Goal: Task Accomplishment & Management: Use online tool/utility

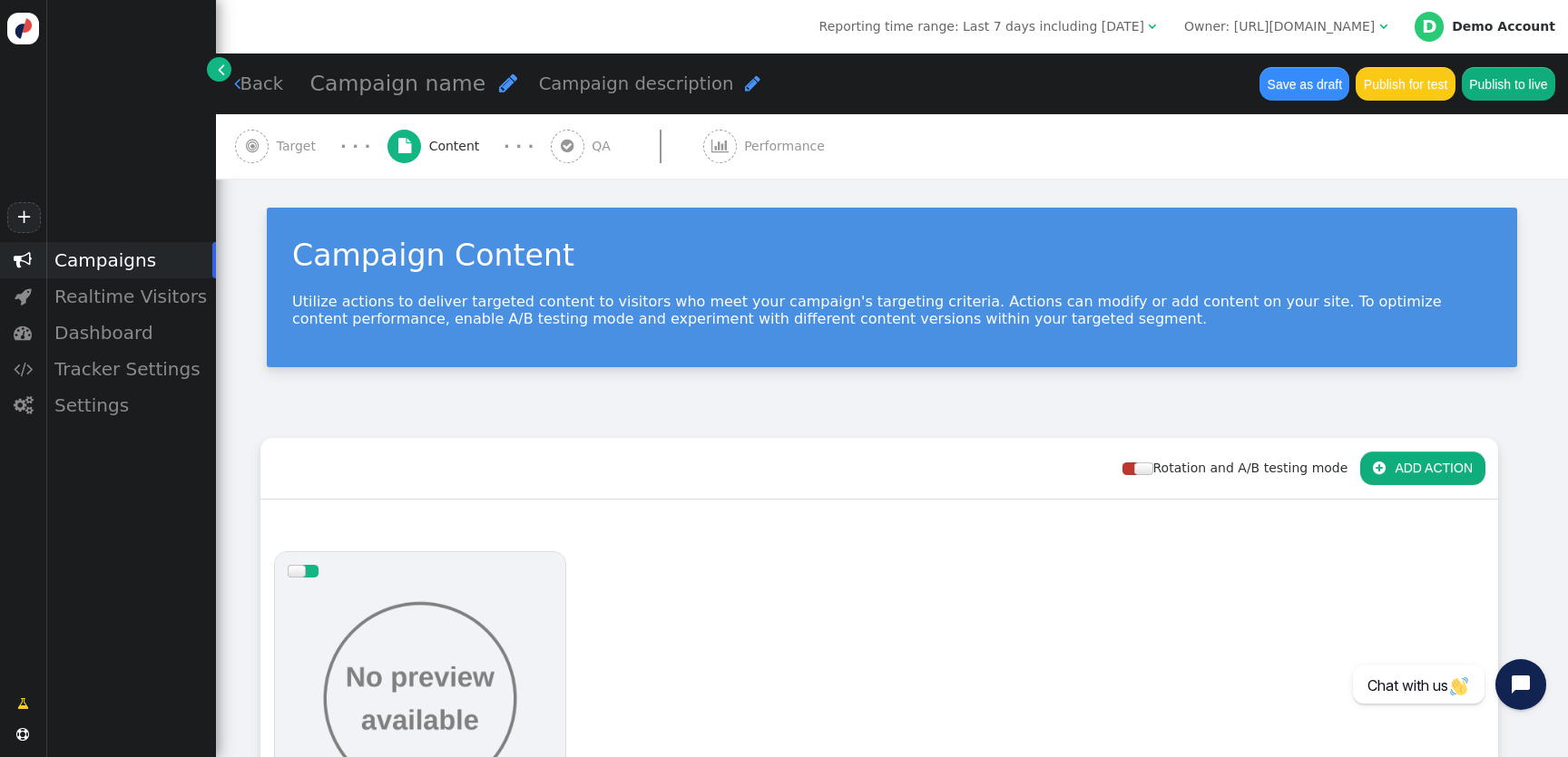
click at [1325, 34] on div "Owner: https://www.nordictrack.com/" at bounding box center [1279, 27] width 191 height 19
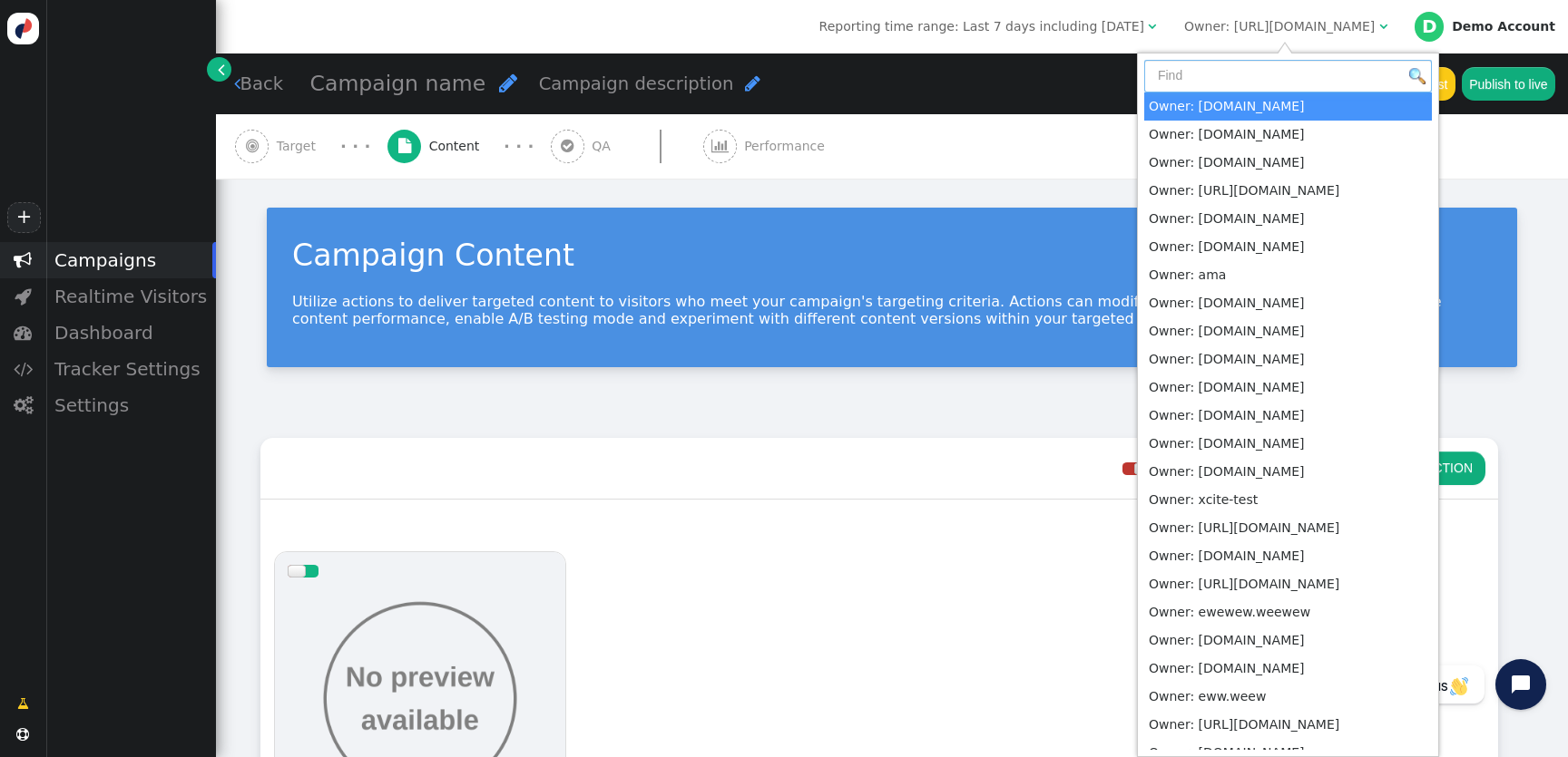
click at [1244, 81] on input "text" at bounding box center [1288, 76] width 288 height 33
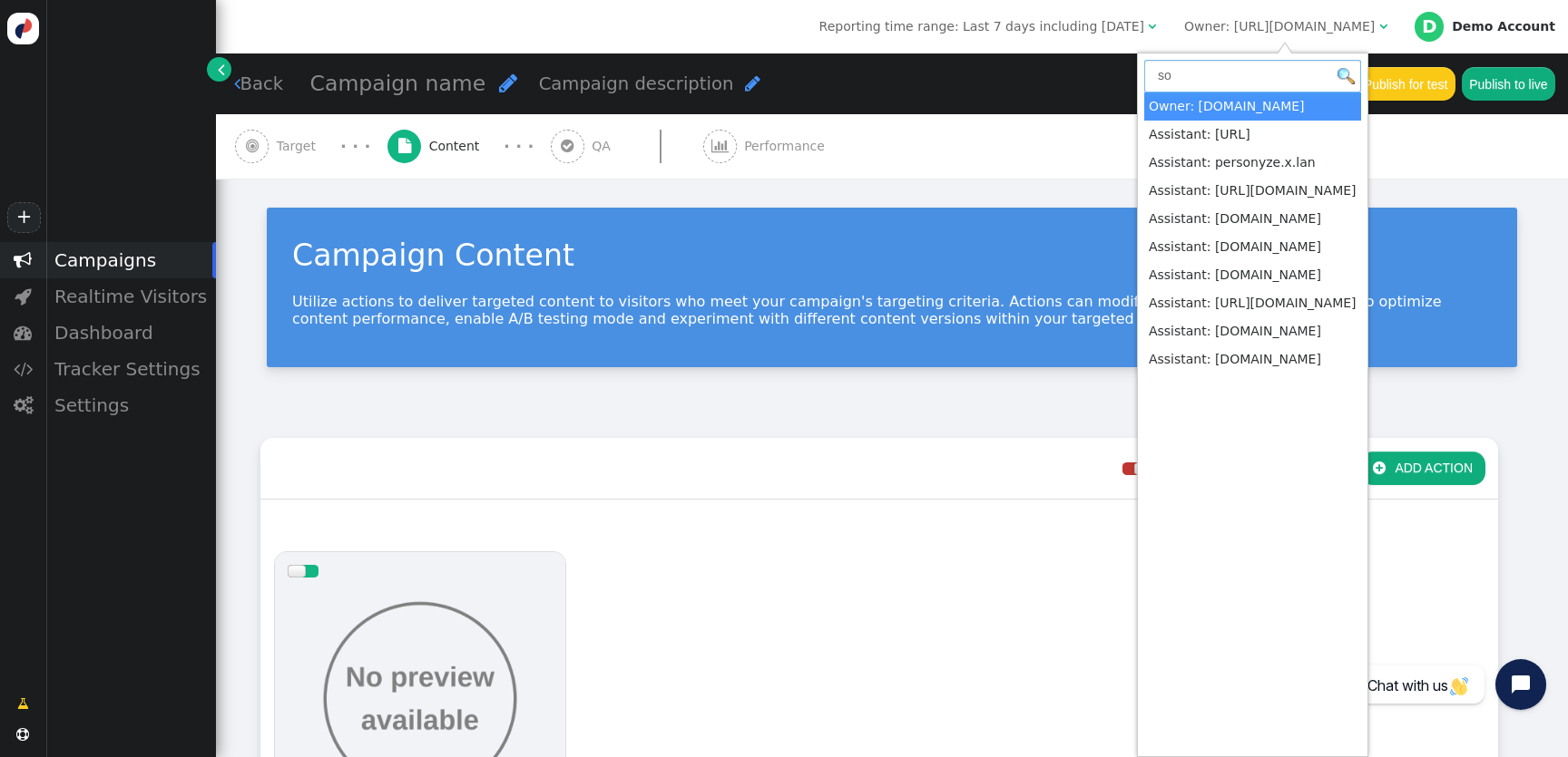
click at [1202, 85] on input "so" at bounding box center [1253, 76] width 217 height 33
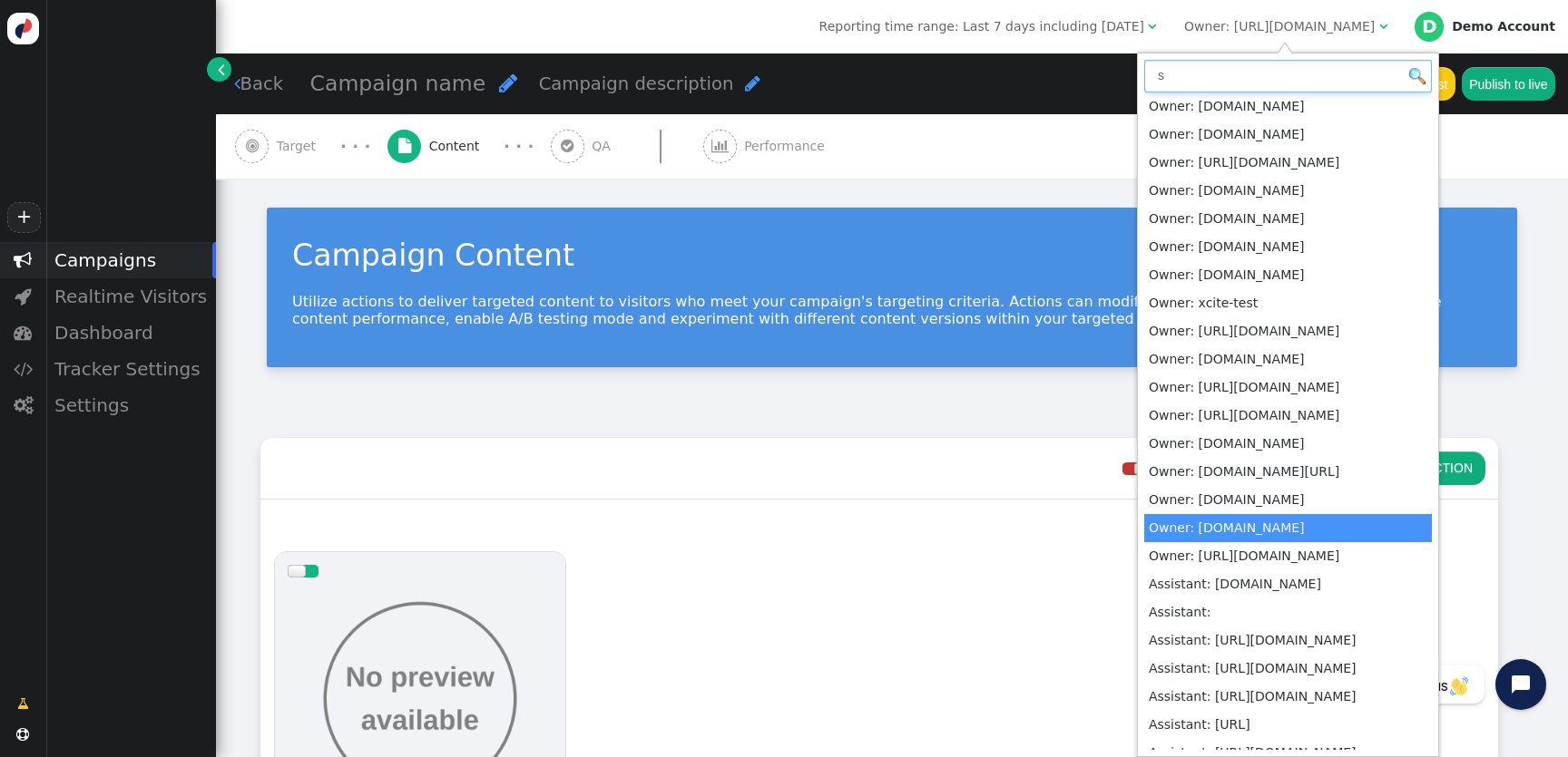
type input "s"
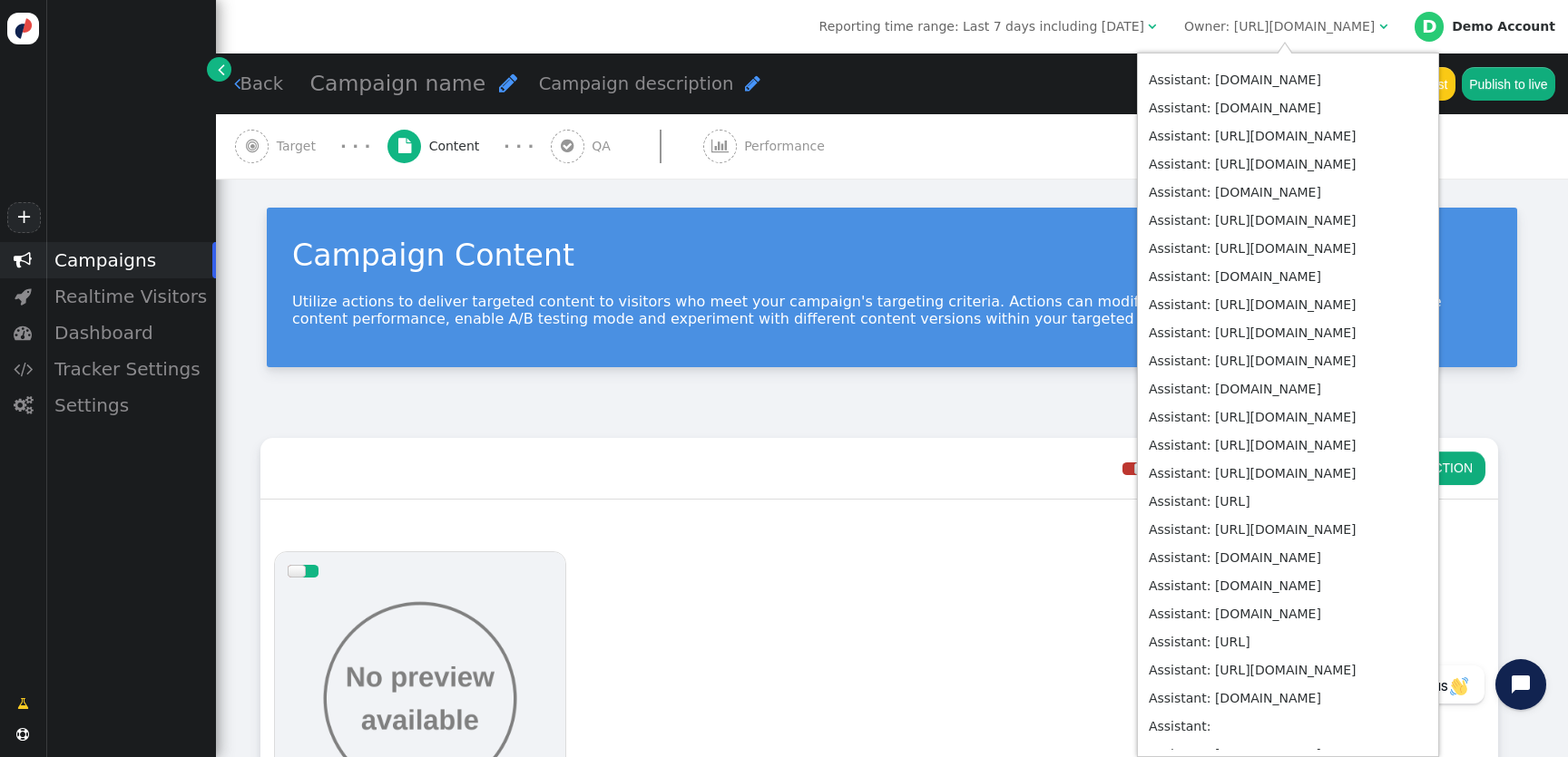
scroll to position [6850, 0]
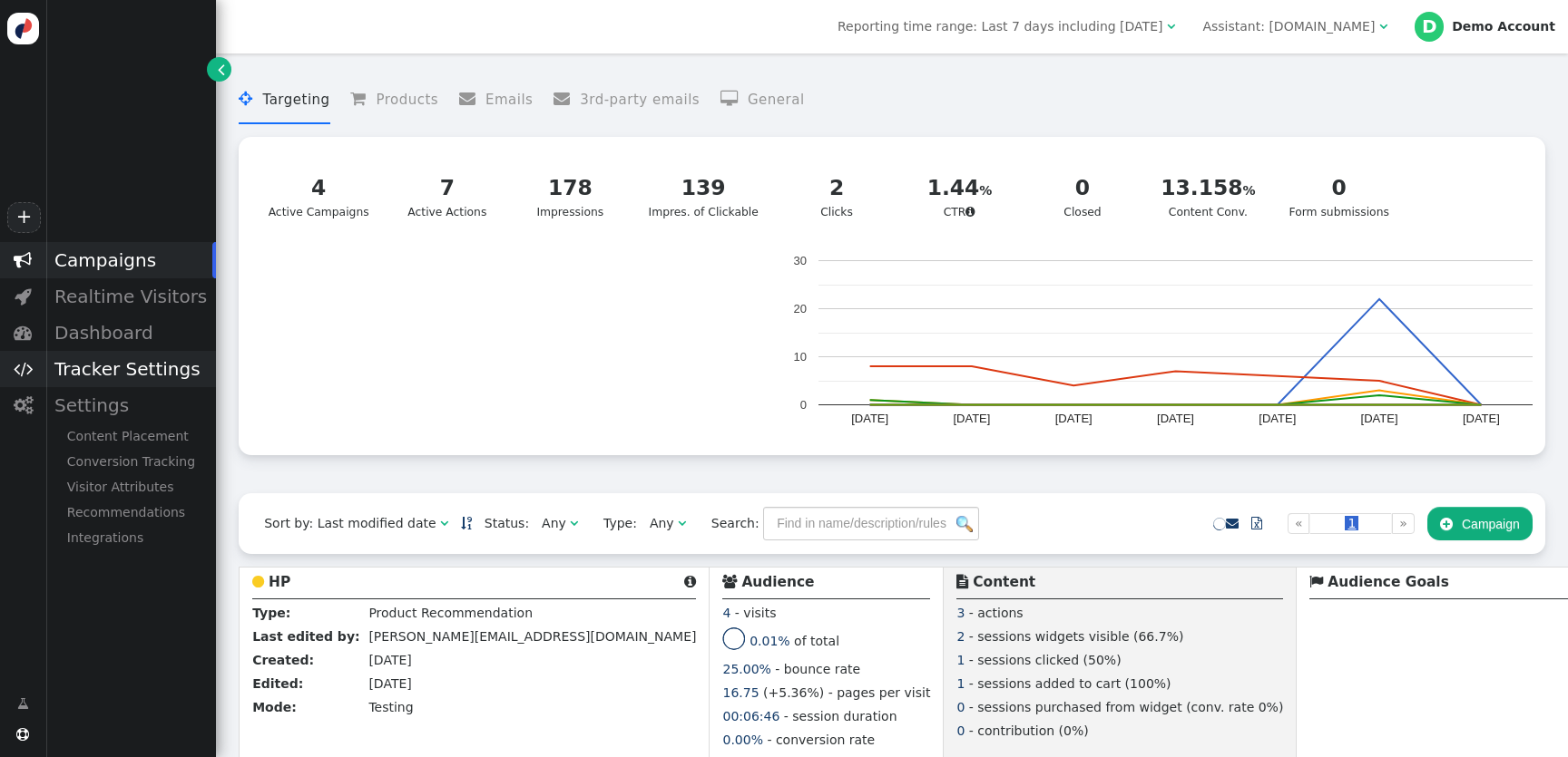
click at [114, 374] on div "Tracker Settings" at bounding box center [131, 369] width 170 height 36
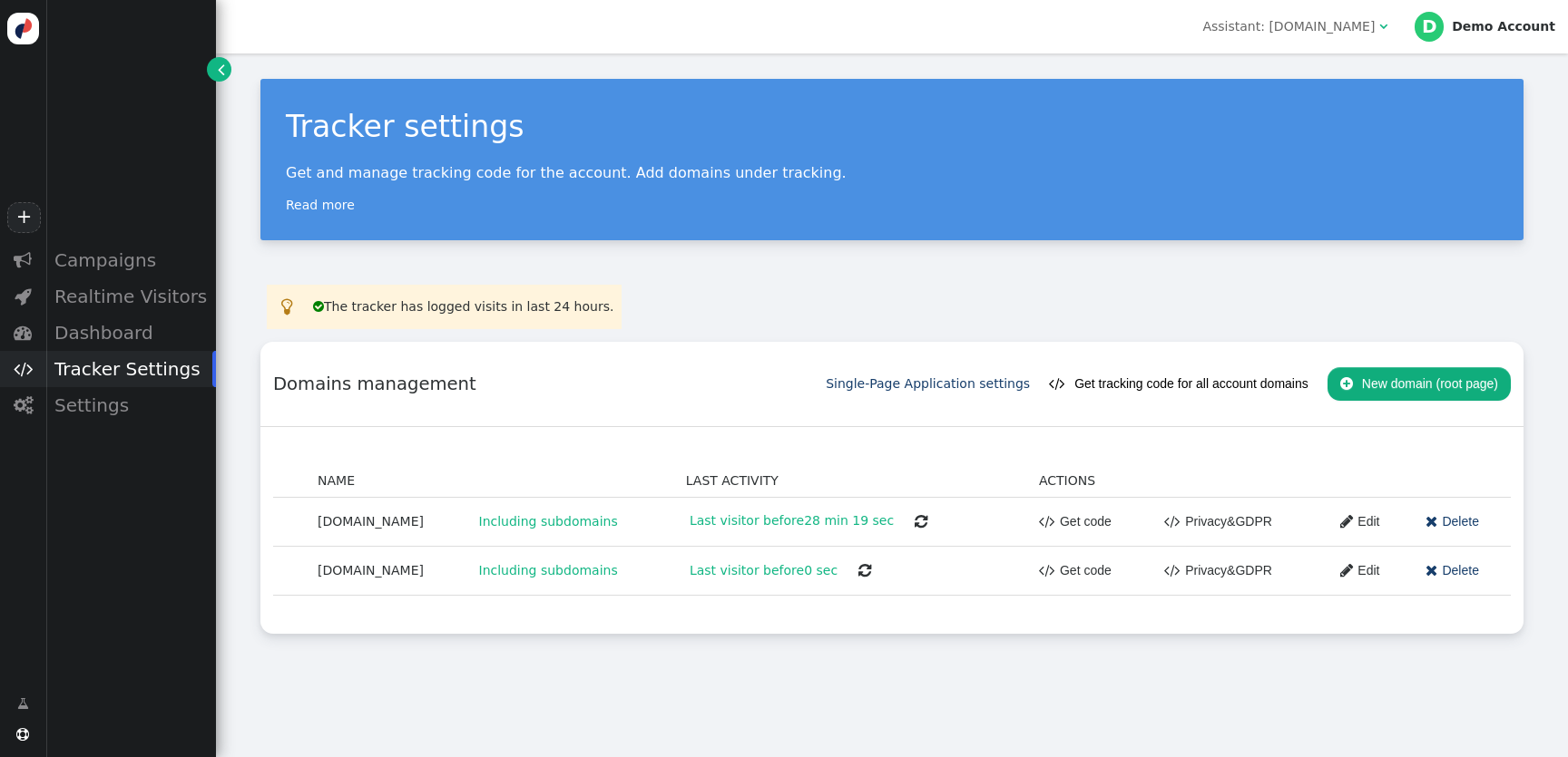
click at [1370, 379] on button " New domain (root page)" at bounding box center [1419, 383] width 183 height 33
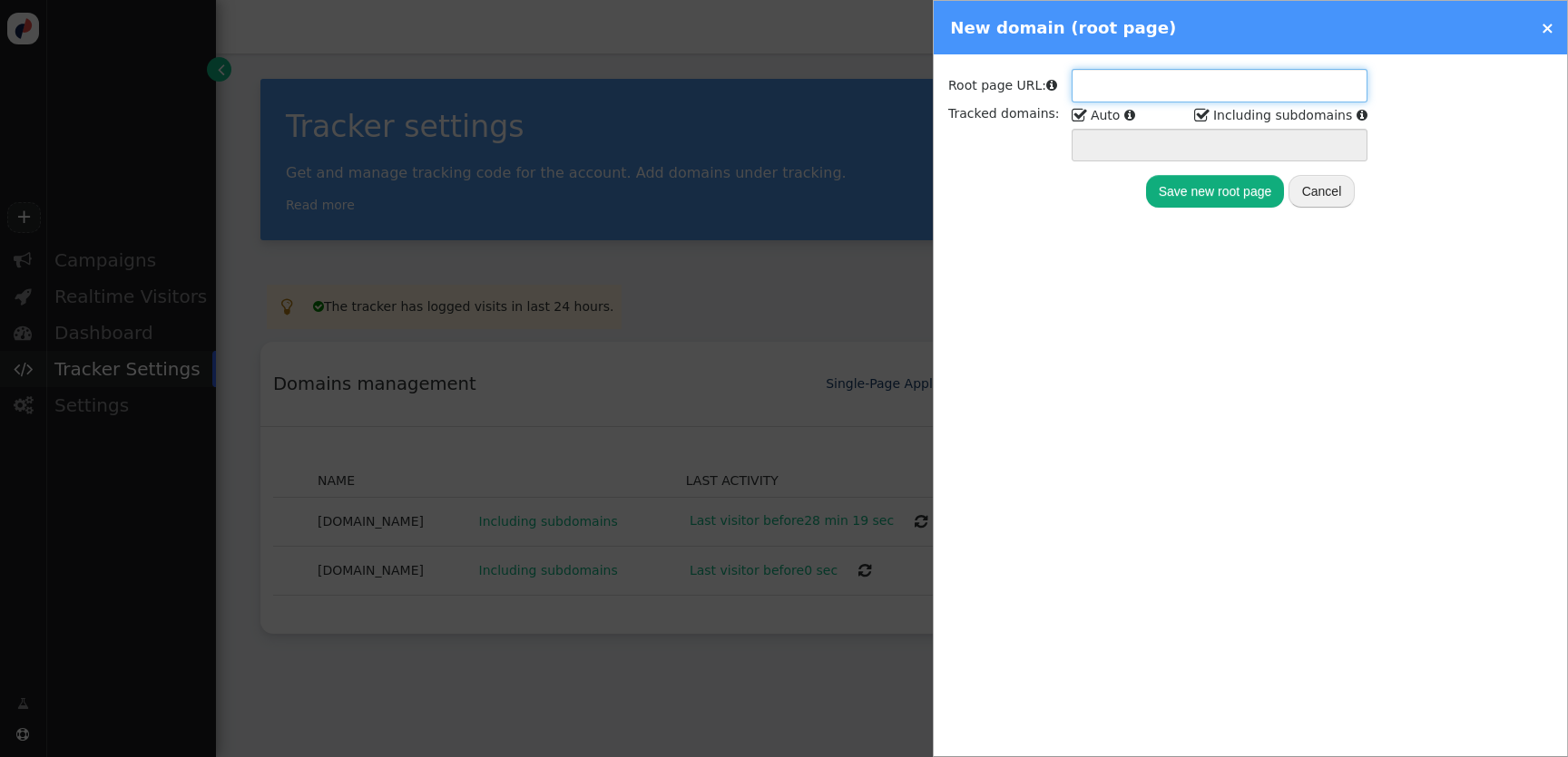
click at [1136, 82] on input "text" at bounding box center [1219, 85] width 295 height 33
type input "+"
type input ".*"
click at [1203, 193] on button "Save new root page" at bounding box center [1214, 192] width 138 height 33
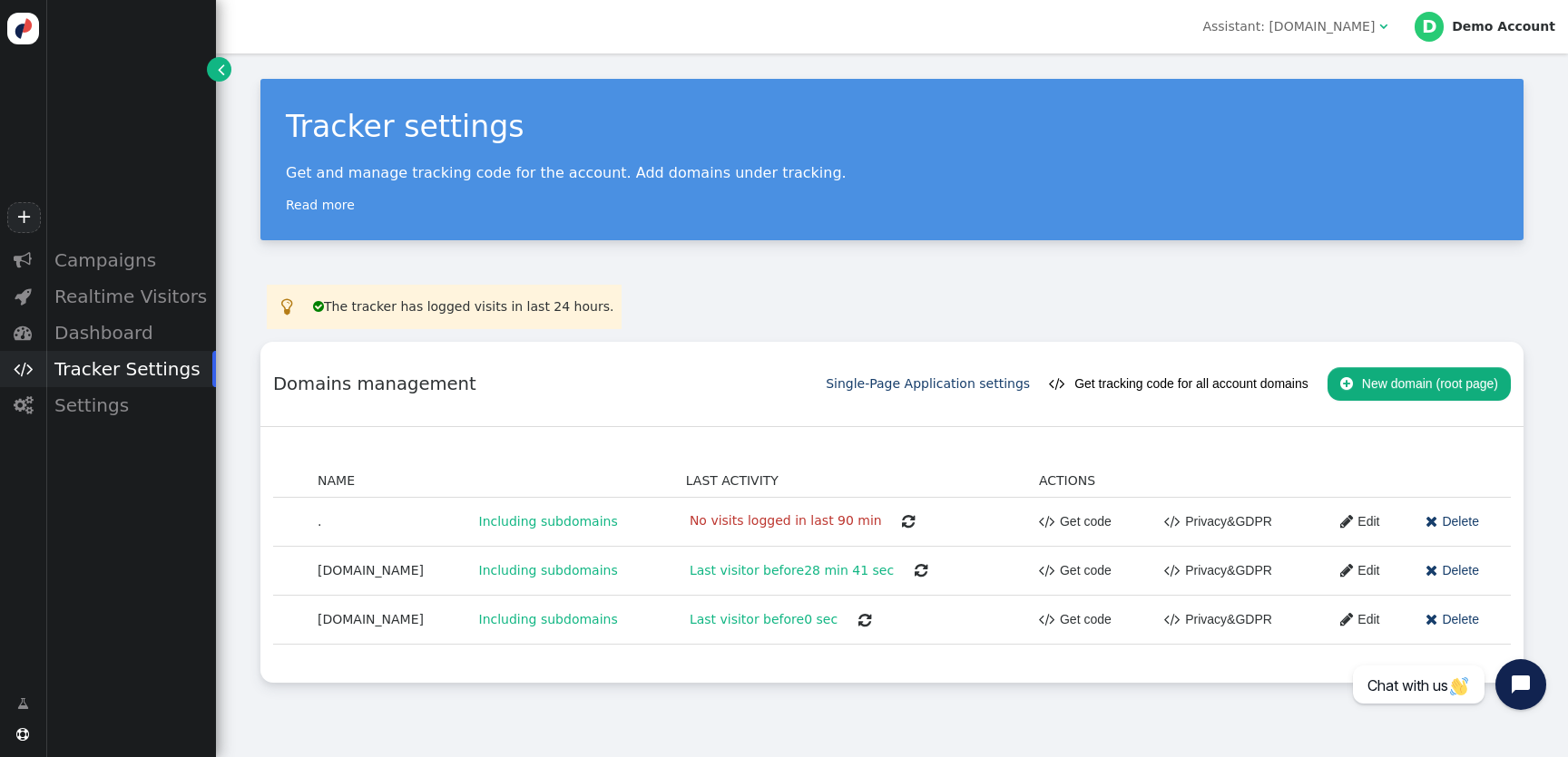
click at [1340, 523] on span "" at bounding box center [1346, 522] width 13 height 22
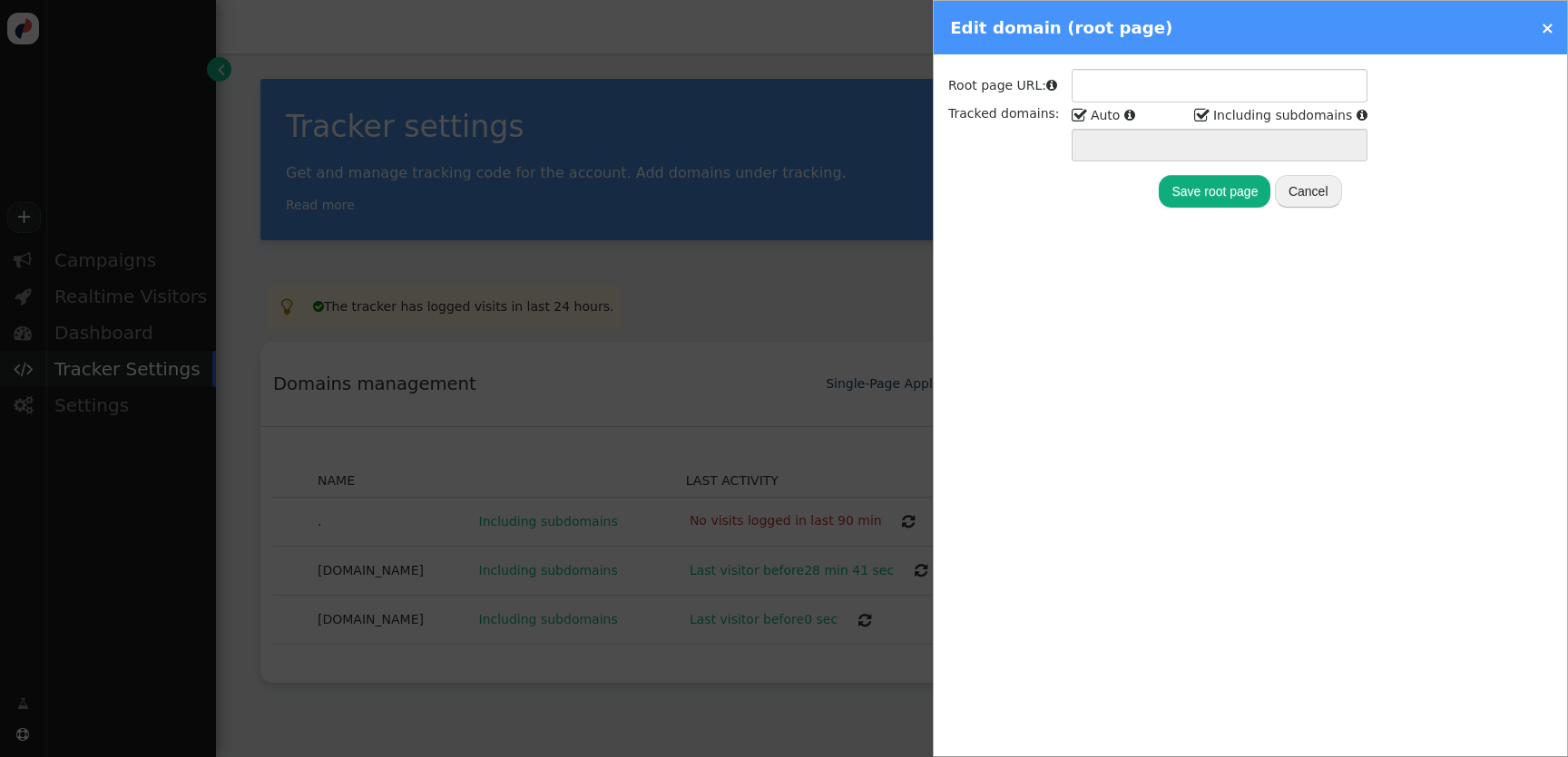
type input "http://.*/"
type input ".* *..*"
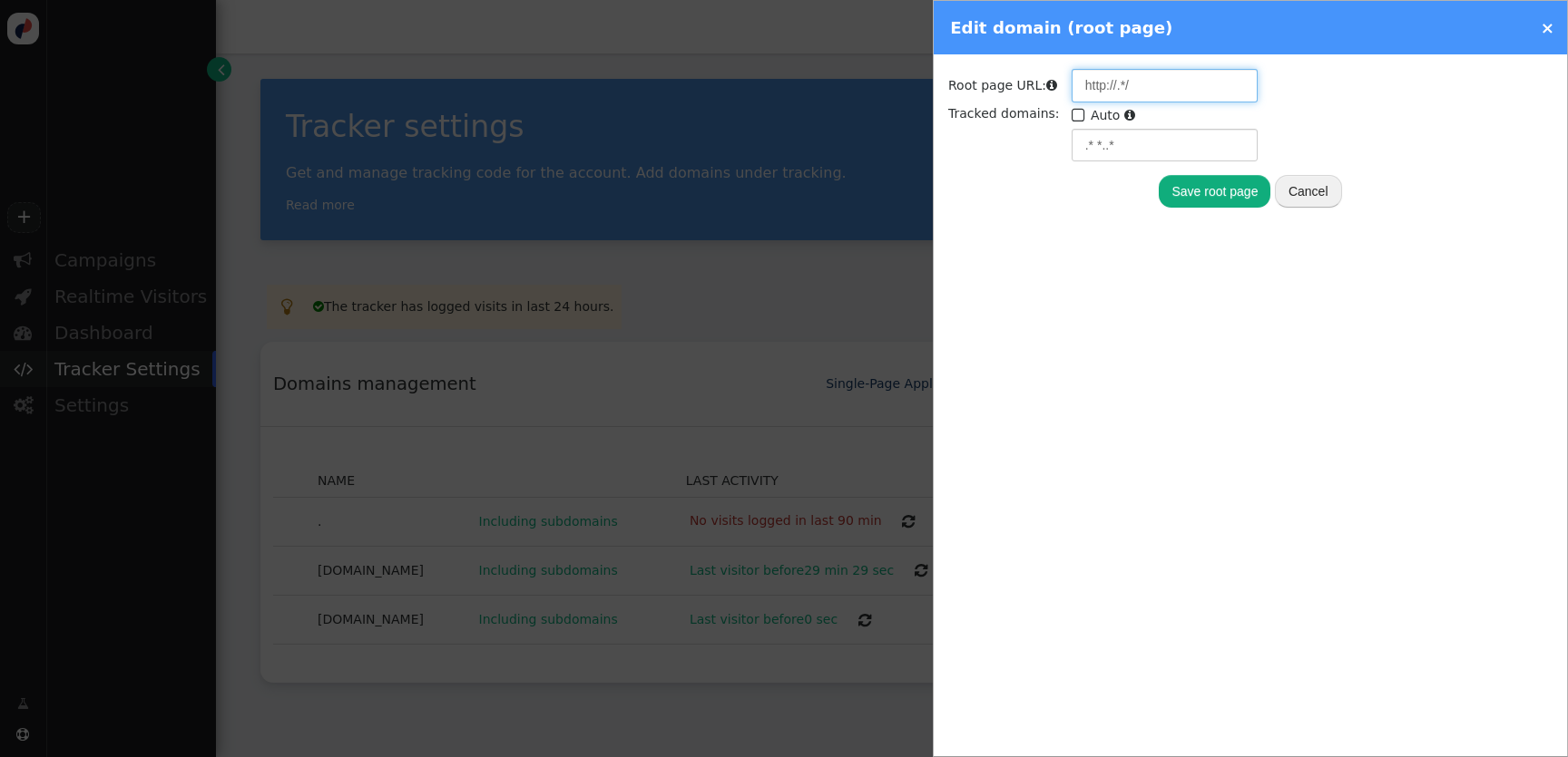
click at [1111, 88] on input "http://.*/" at bounding box center [1165, 85] width 186 height 33
type input "http://*.*/"
click at [1215, 196] on button "Save root page" at bounding box center [1214, 192] width 111 height 33
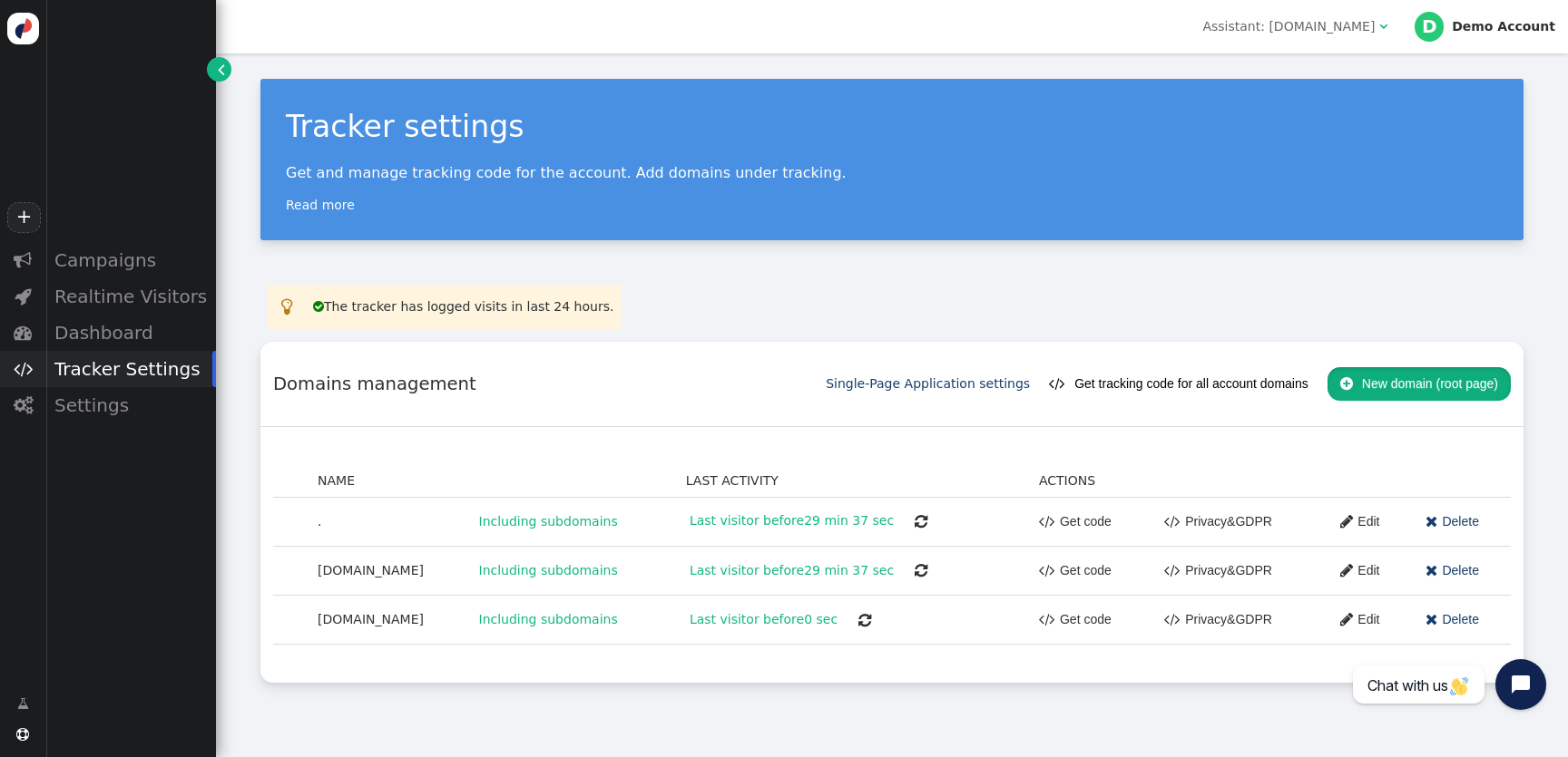
click at [1428, 380] on button " New domain (root page)" at bounding box center [1419, 383] width 183 height 33
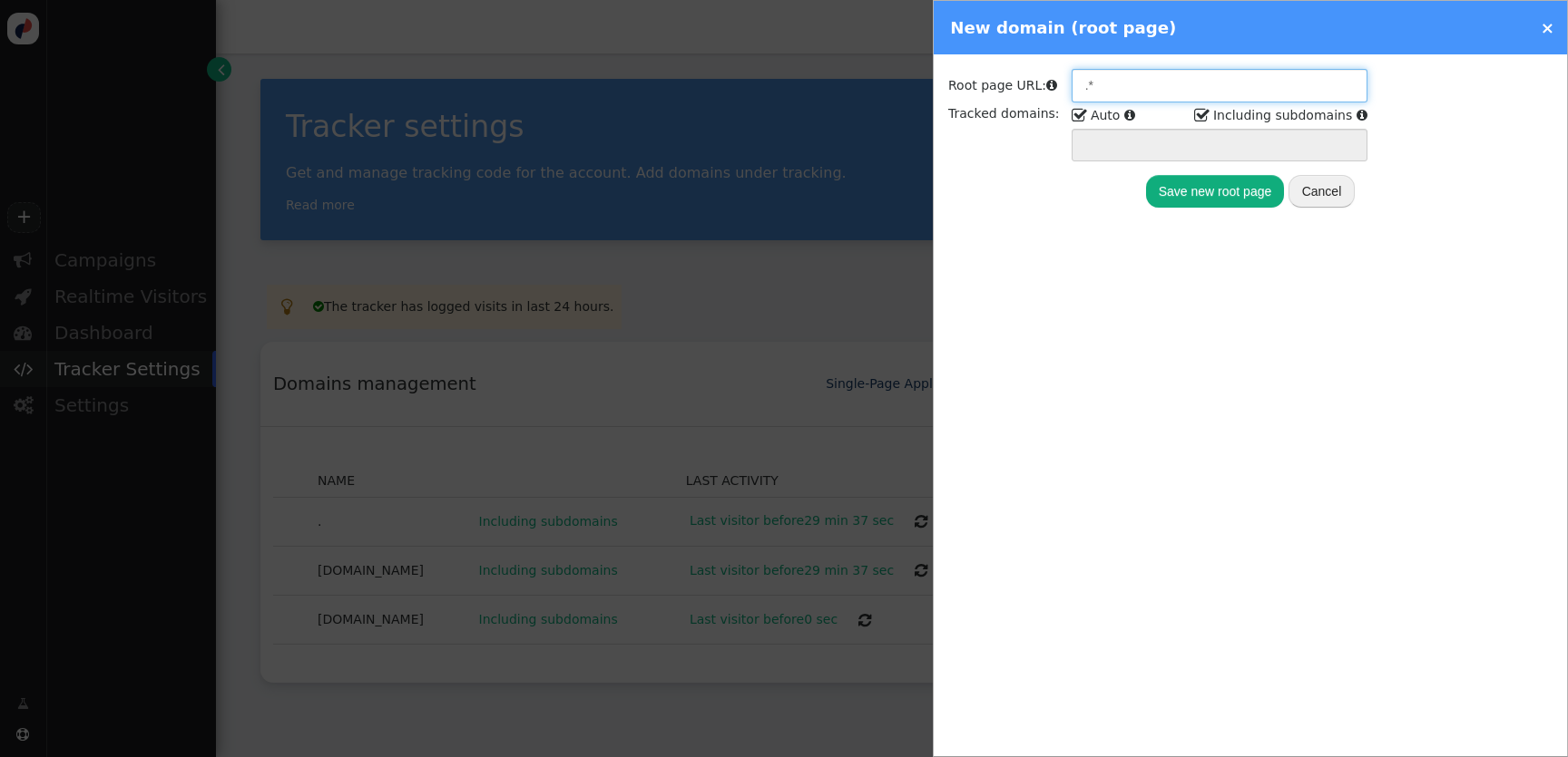
click at [1122, 90] on input ".*" at bounding box center [1219, 85] width 295 height 33
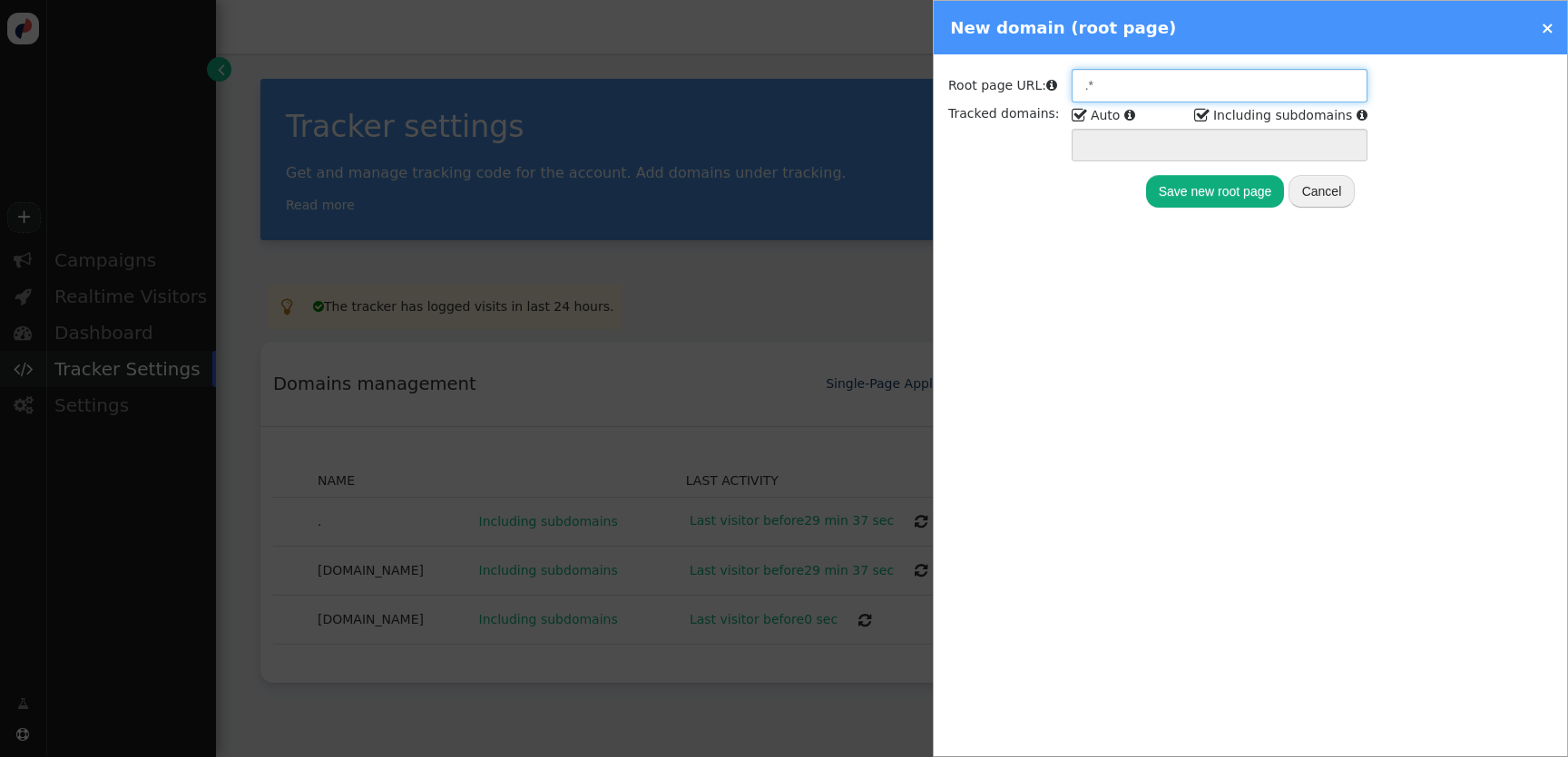
paste input "[DOMAIN_NAME][URL]"
type input "[DOMAIN_NAME][URL]"
type input "[DOMAIN_NAME] *.[DOMAIN_NAME]"
type input "[DOMAIN_NAME][URL]"
click at [1250, 202] on button "Save new root page" at bounding box center [1214, 192] width 138 height 33
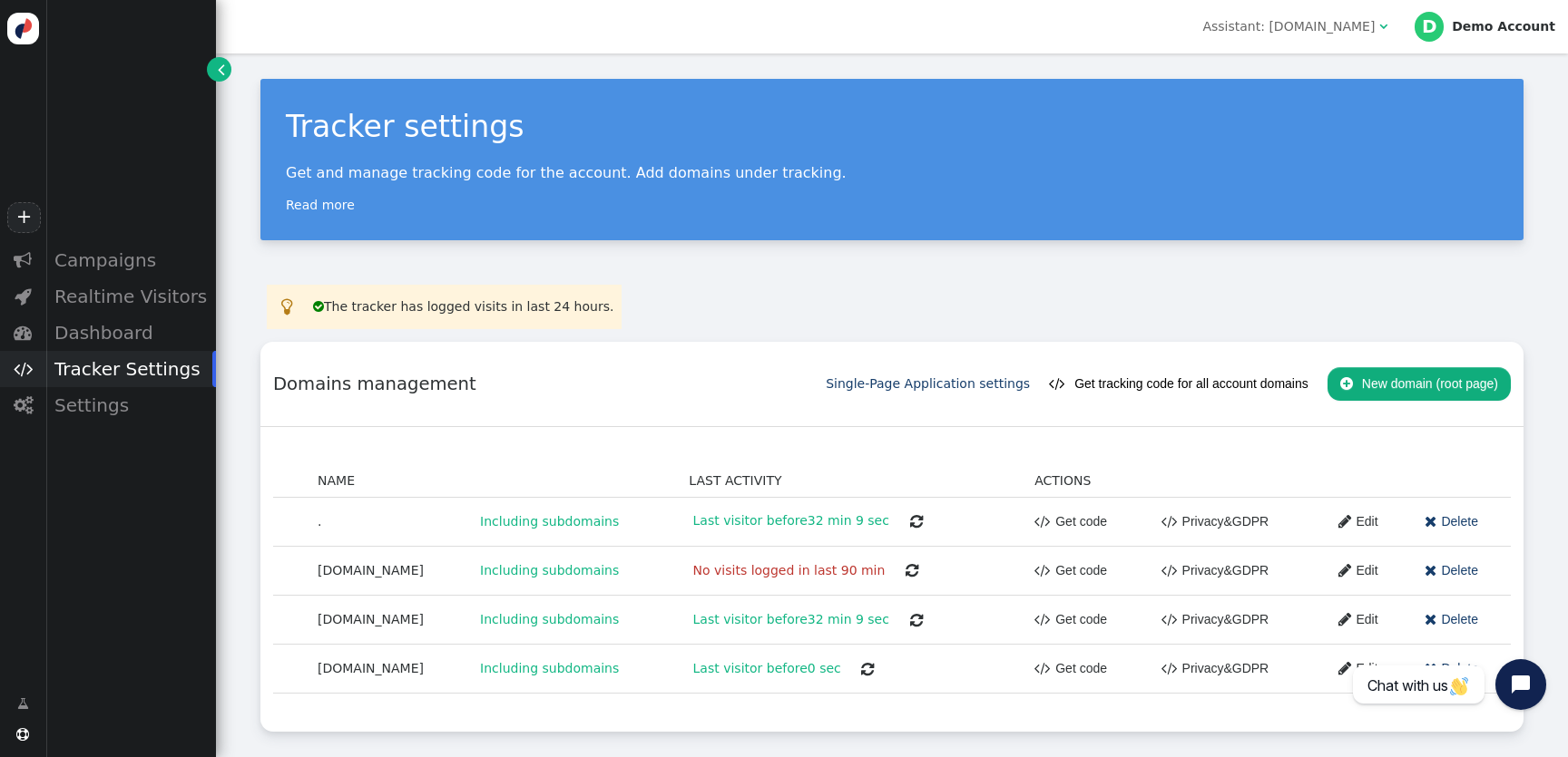
click at [552, 98] on div "Tracker settings Get and manage tracking code for the account. Add domains unde…" at bounding box center [892, 160] width 1263 height 162
click at [133, 263] on div "Campaigns" at bounding box center [131, 259] width 170 height 36
